Goal: Obtain resource: Obtain resource

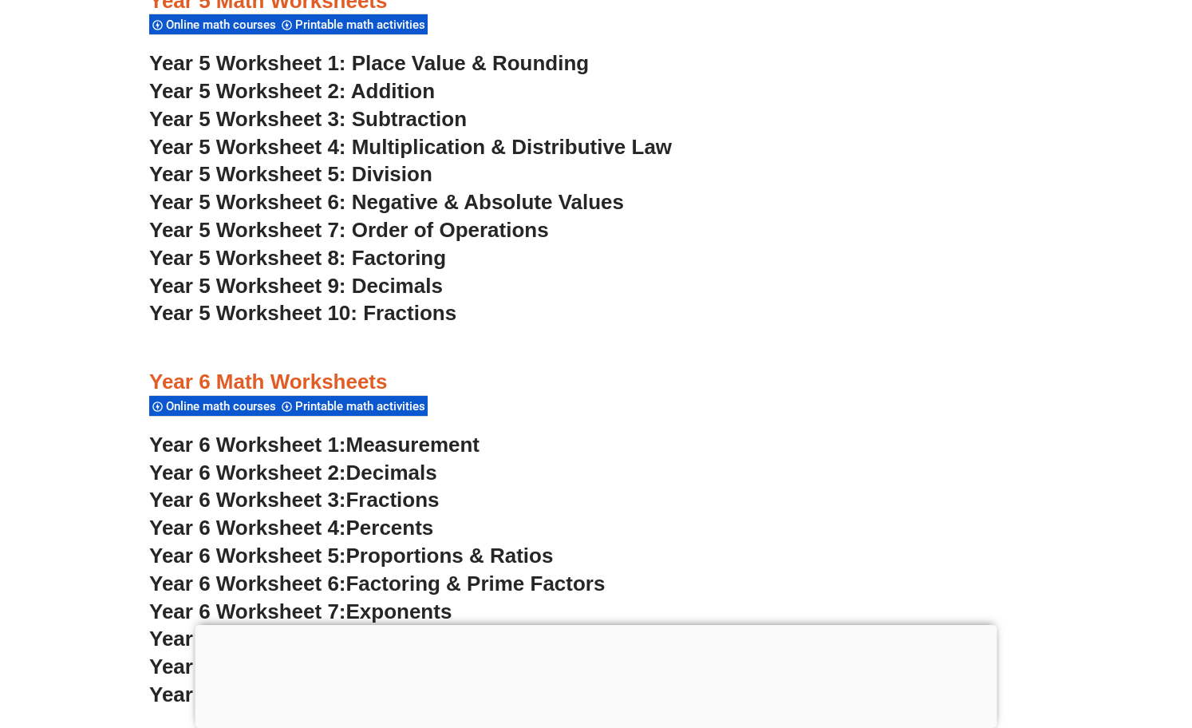
scroll to position [3105, 0]
click at [598, 625] on div at bounding box center [597, 625] width 802 height 0
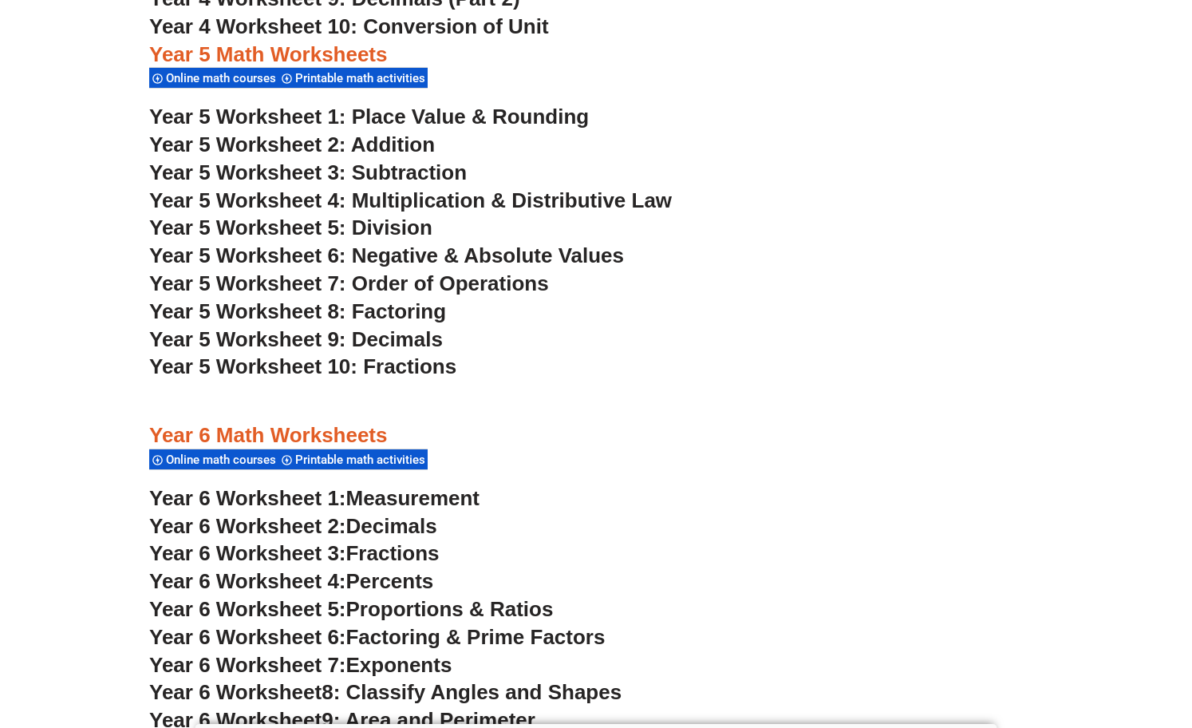
scroll to position [3025, 0]
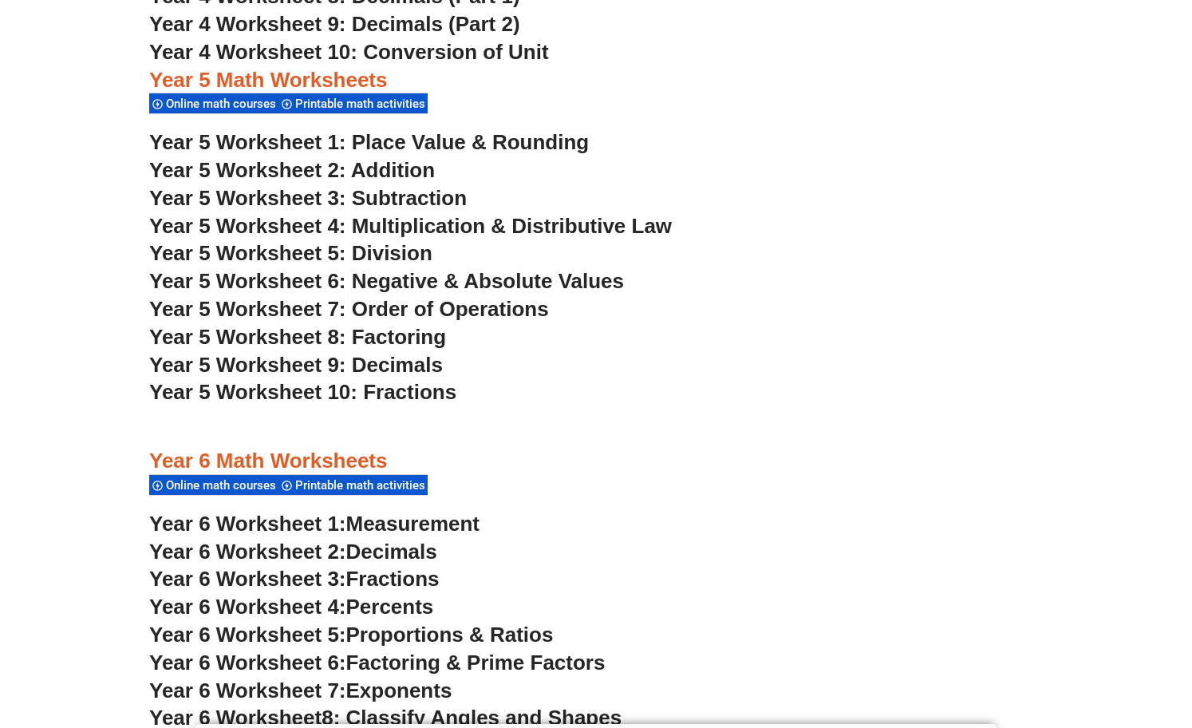
click at [381, 370] on span "Year 5 Worksheet 9: Decimals" at bounding box center [296, 365] width 294 height 24
click at [420, 307] on span "Year 5 Worksheet 7: Order of Operations" at bounding box center [349, 309] width 400 height 24
click at [402, 255] on span "Year 5 Worksheet 5: Division" at bounding box center [290, 253] width 283 height 24
click at [383, 165] on span "Year 5 Worksheet 2: Addition" at bounding box center [292, 170] width 286 height 24
click at [429, 140] on span "Year 5 Worksheet 1: Place Value & Rounding" at bounding box center [369, 142] width 440 height 24
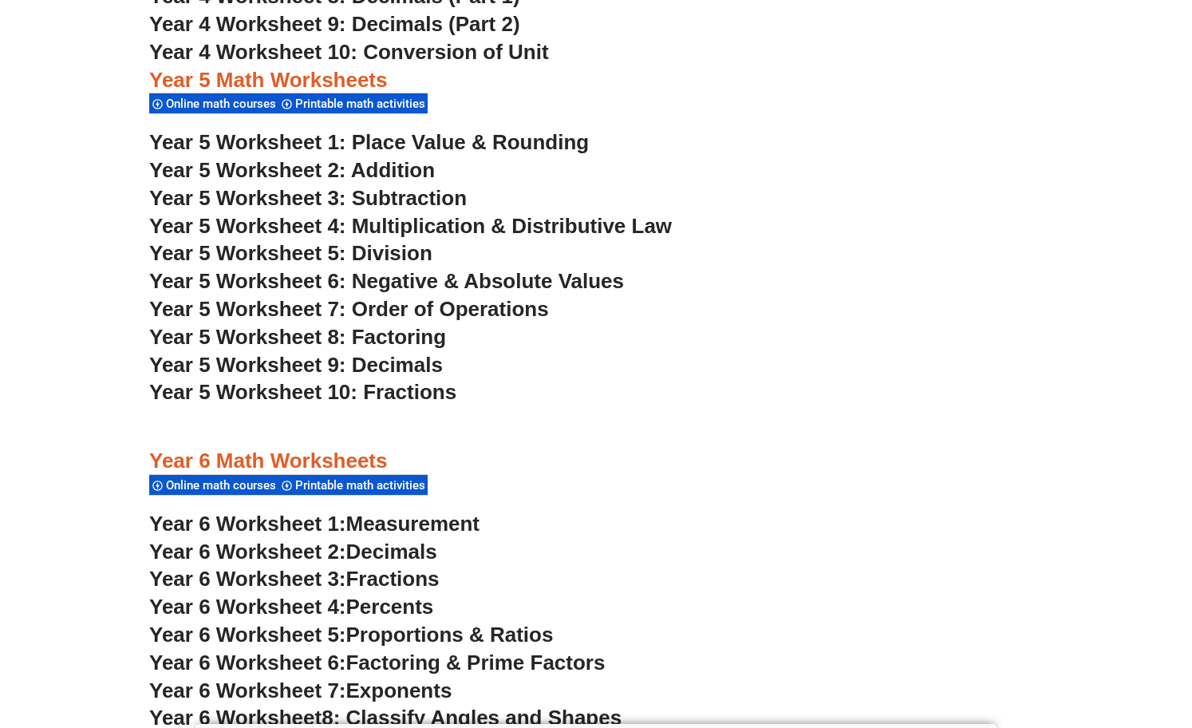
click at [588, 393] on h3 "Year 5 Worksheet 10: Fractions" at bounding box center [596, 392] width 894 height 27
